Goal: Task Accomplishment & Management: Manage account settings

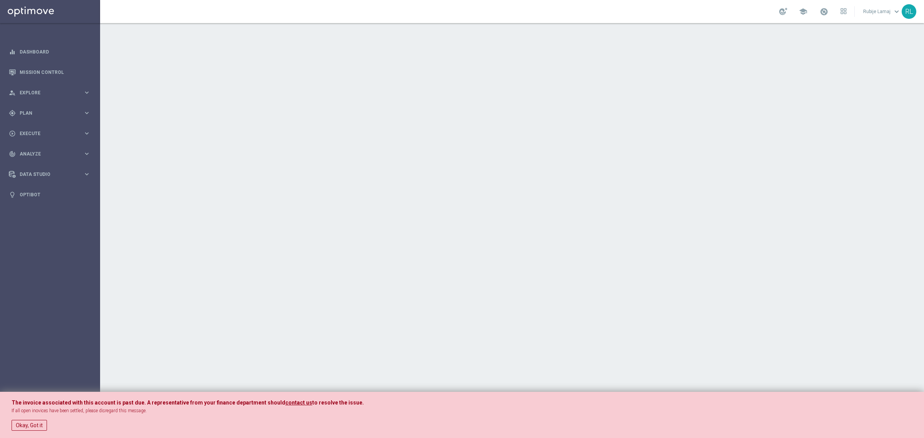
click at [50, 422] on div "Okay, Got it" at bounding box center [462, 423] width 901 height 15
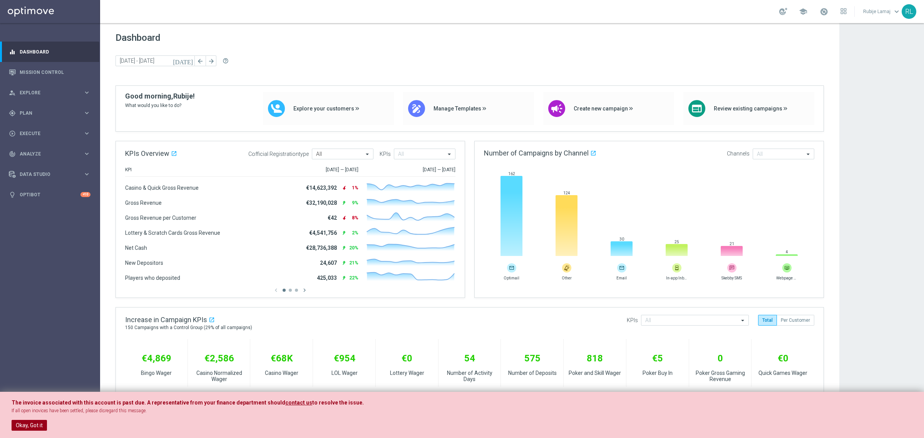
click at [27, 430] on button "Okay, Got it" at bounding box center [29, 425] width 35 height 11
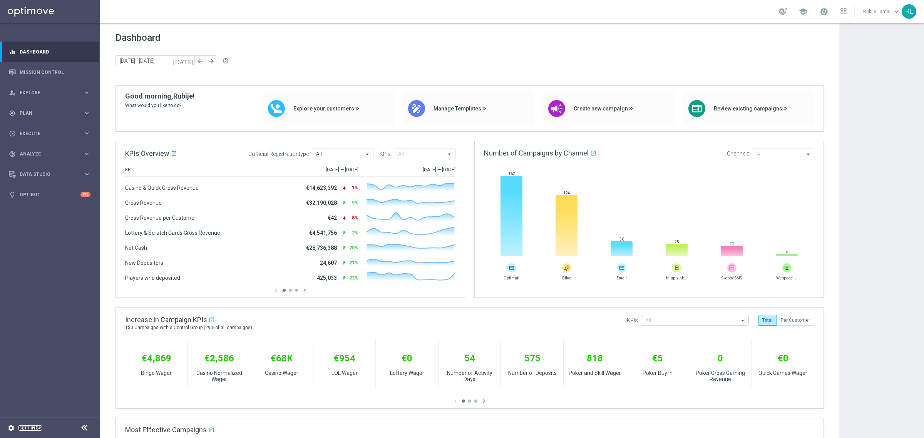
click at [27, 430] on div "settings Settings" at bounding box center [38, 428] width 77 height 7
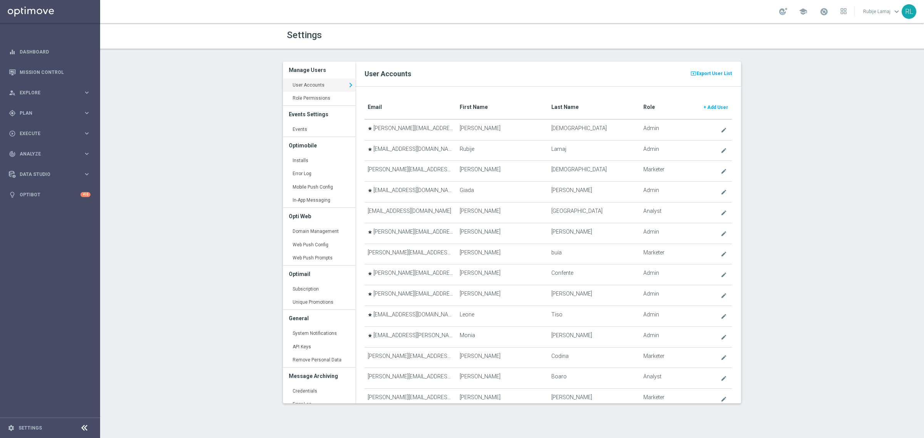
click at [476, 105] on translate "First Name" at bounding box center [474, 107] width 28 height 6
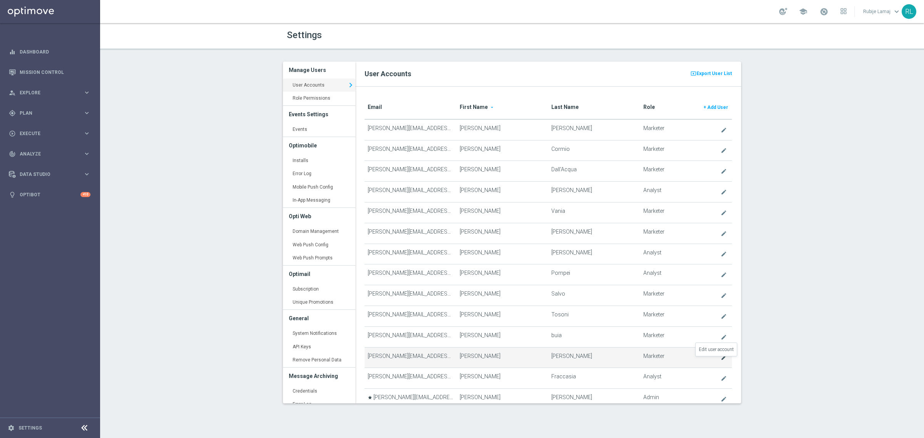
click at [720, 360] on icon "create" at bounding box center [723, 357] width 6 height 6
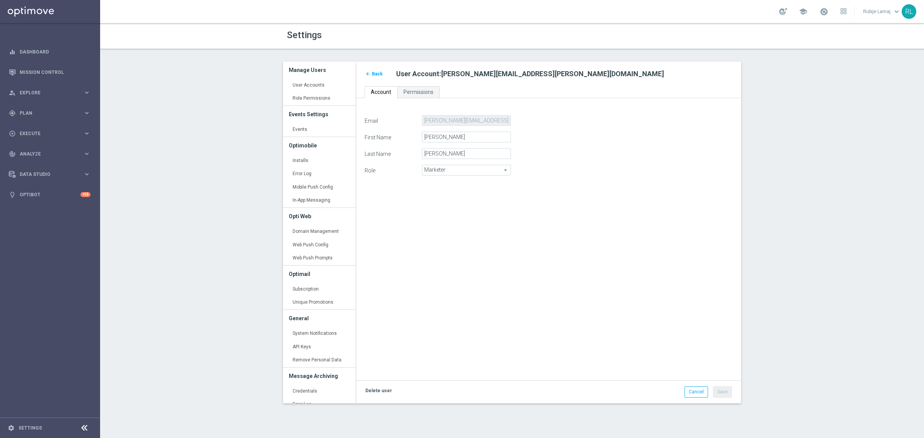
click at [381, 391] on link "Delete user" at bounding box center [378, 390] width 28 height 8
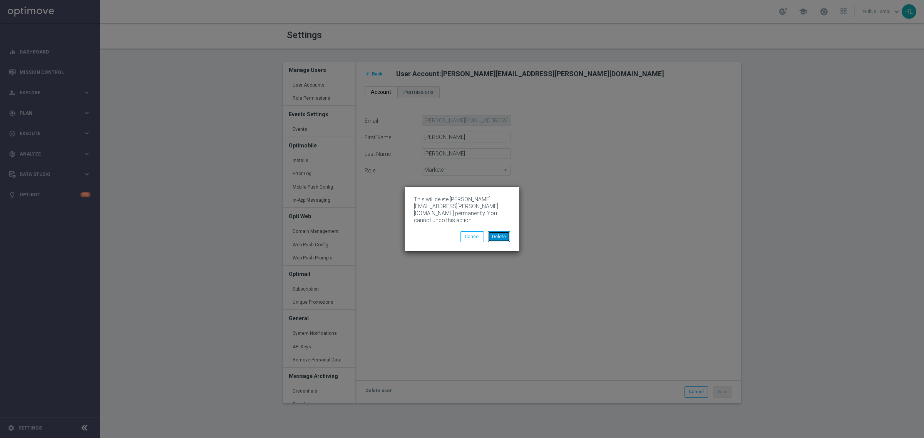
click at [503, 237] on button "Delete" at bounding box center [499, 236] width 22 height 11
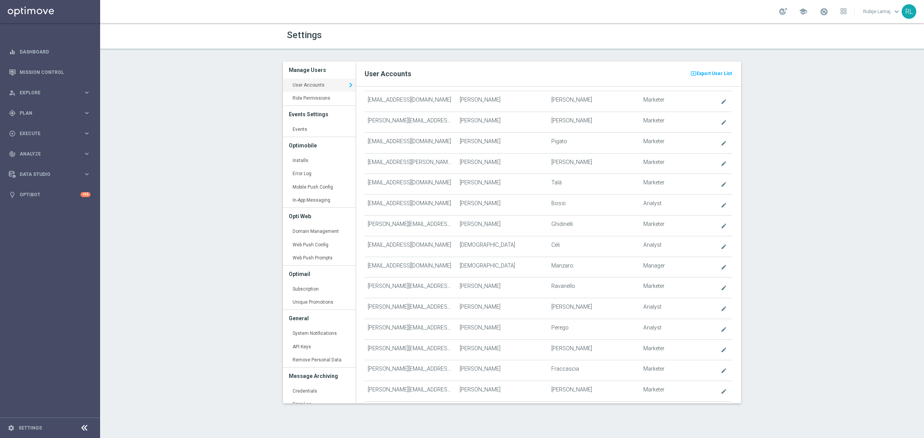
scroll to position [500, 0]
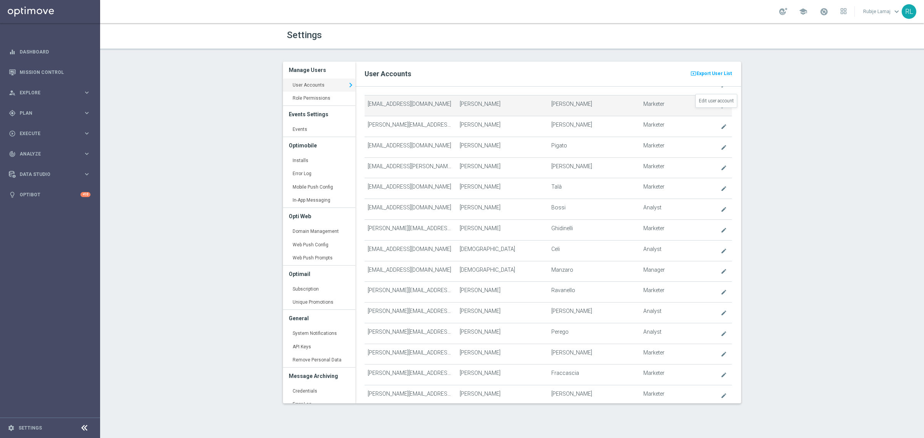
click at [720, 109] on icon "create" at bounding box center [723, 106] width 6 height 6
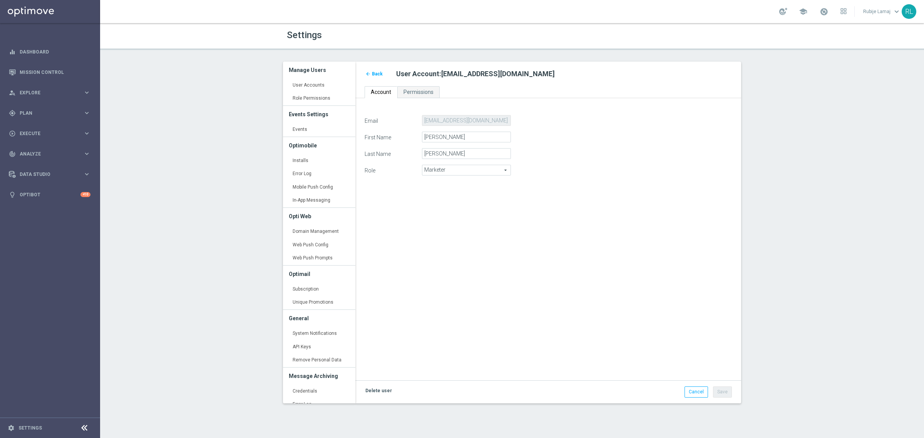
click at [382, 391] on link "Delete user" at bounding box center [378, 390] width 28 height 8
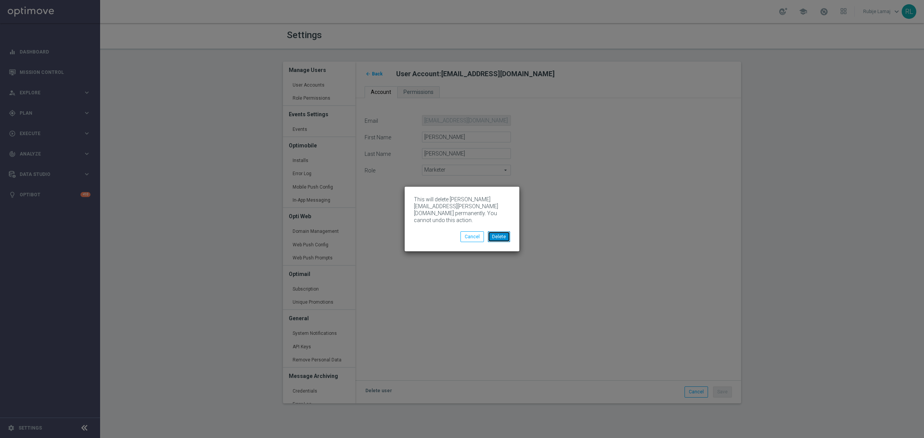
click at [503, 238] on button "Delete" at bounding box center [499, 236] width 22 height 11
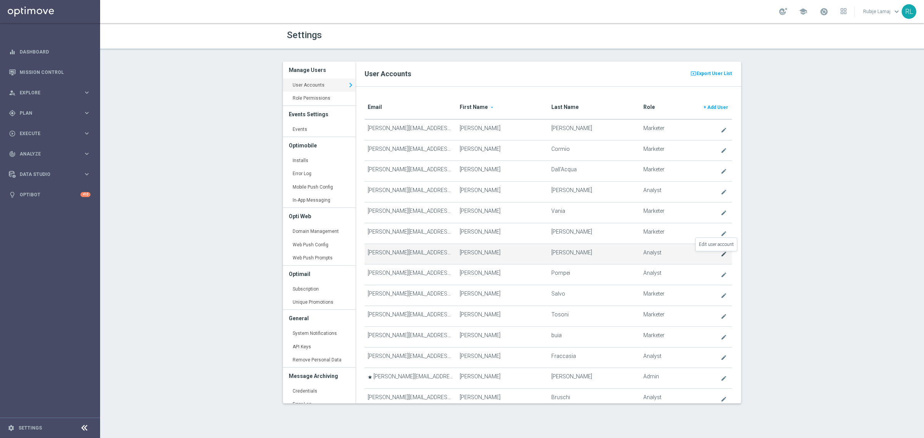
click at [720, 253] on icon "create" at bounding box center [723, 254] width 6 height 6
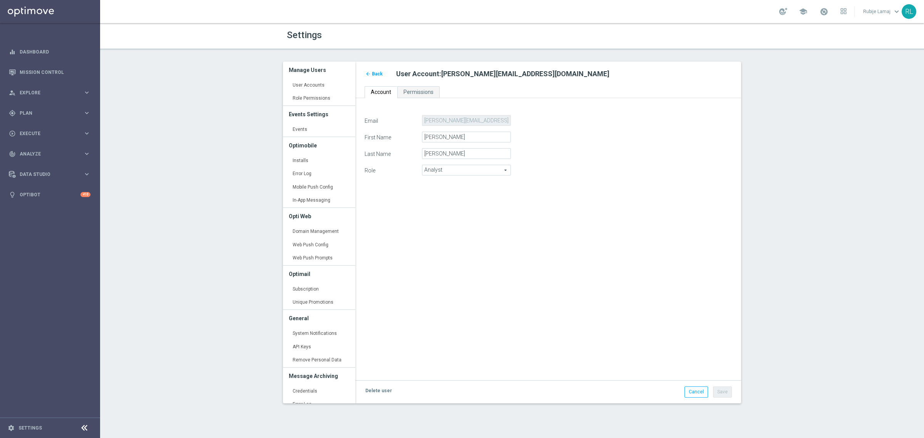
click at [464, 326] on div "Email [PERSON_NAME][EMAIL_ADDRESS][DOMAIN_NAME] First Name [PERSON_NAME] Last N…" at bounding box center [548, 243] width 379 height 257
click at [373, 391] on link "Delete user" at bounding box center [378, 390] width 28 height 8
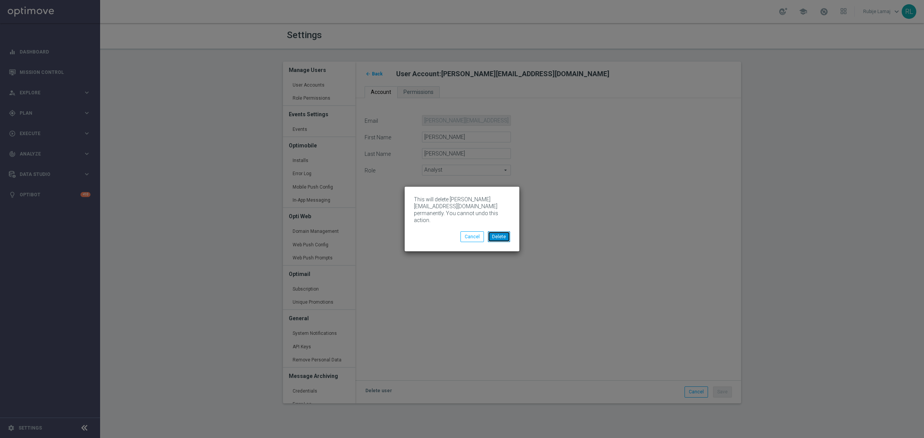
click at [504, 237] on button "Delete" at bounding box center [499, 236] width 22 height 11
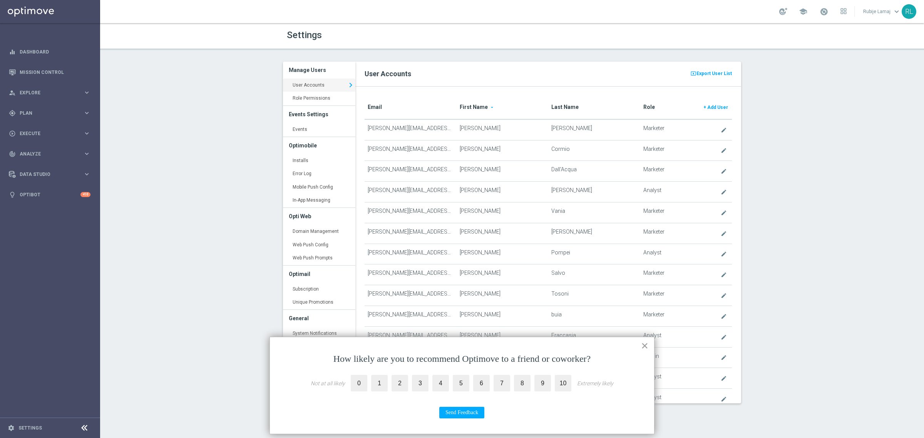
click at [643, 341] on button "×" at bounding box center [644, 345] width 7 height 12
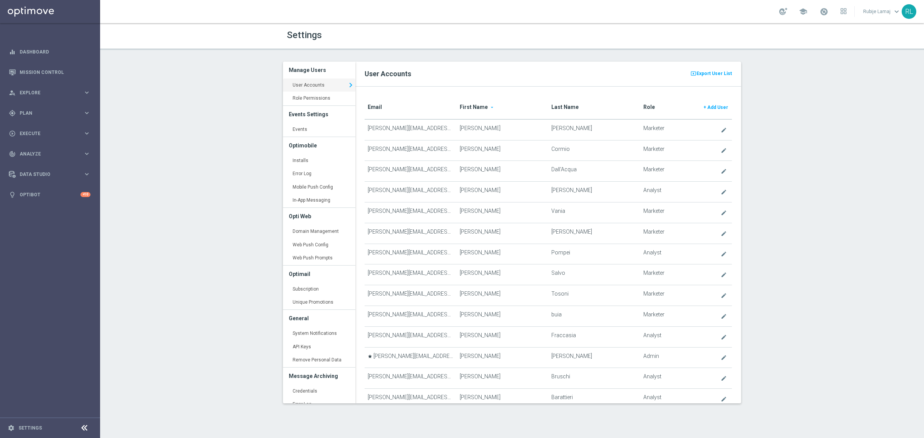
click at [897, 264] on div "Settings Manage Users User Accounts keyboard_arrow_right Role Permissions keybo…" at bounding box center [512, 230] width 824 height 415
click at [480, 104] on translate "First Name" at bounding box center [474, 107] width 28 height 6
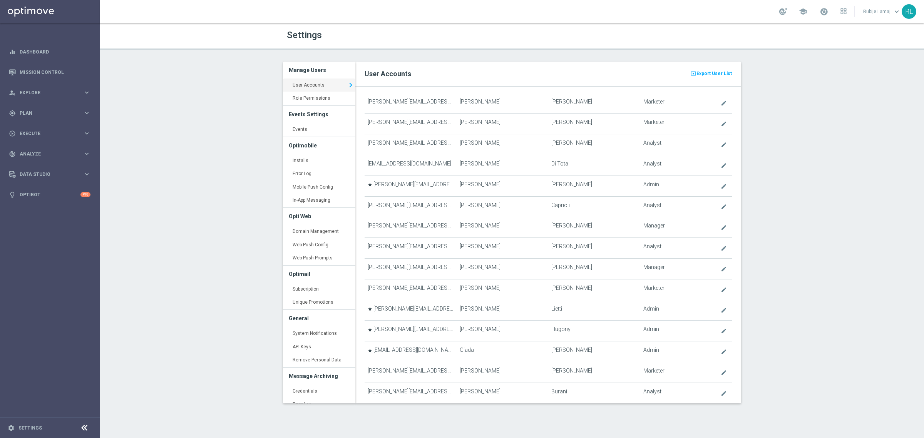
scroll to position [963, 0]
